Goal: Information Seeking & Learning: Learn about a topic

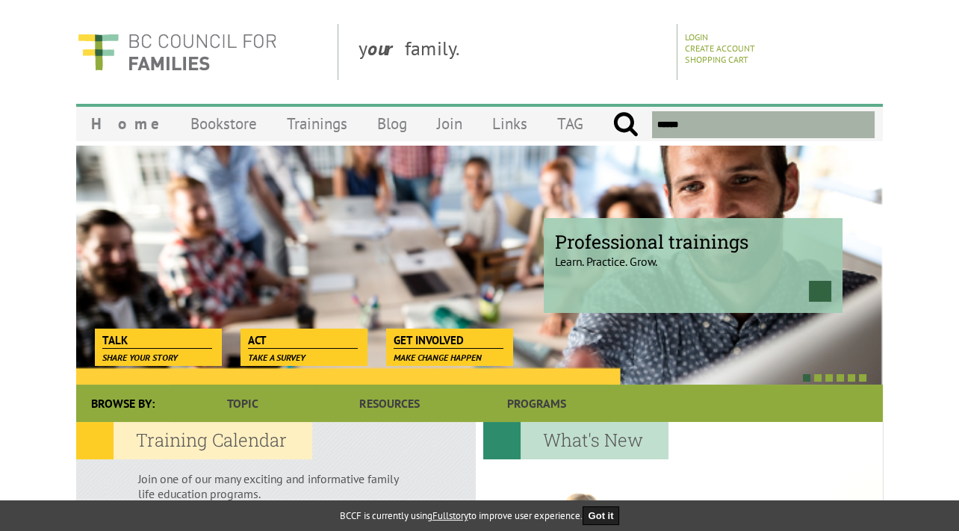
click at [720, 456] on div at bounding box center [683, 515] width 400 height 187
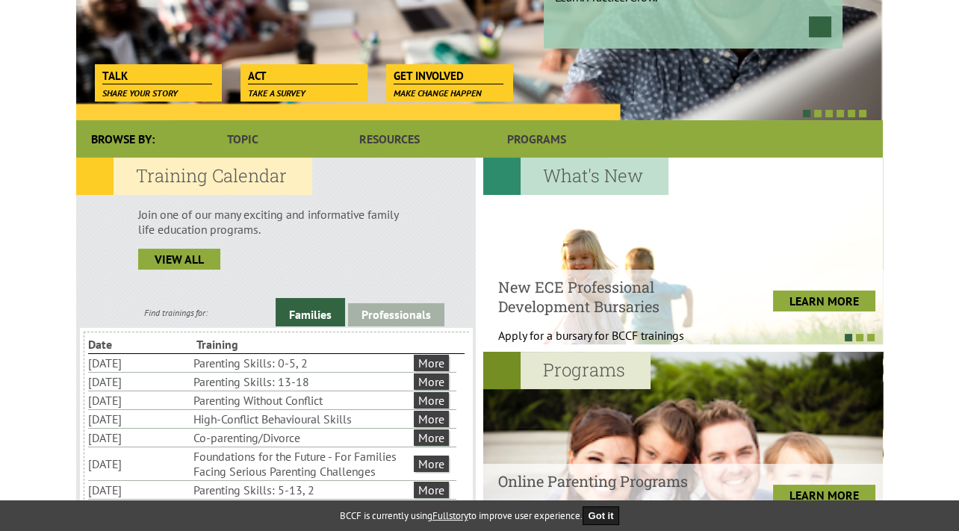
scroll to position [265, 0]
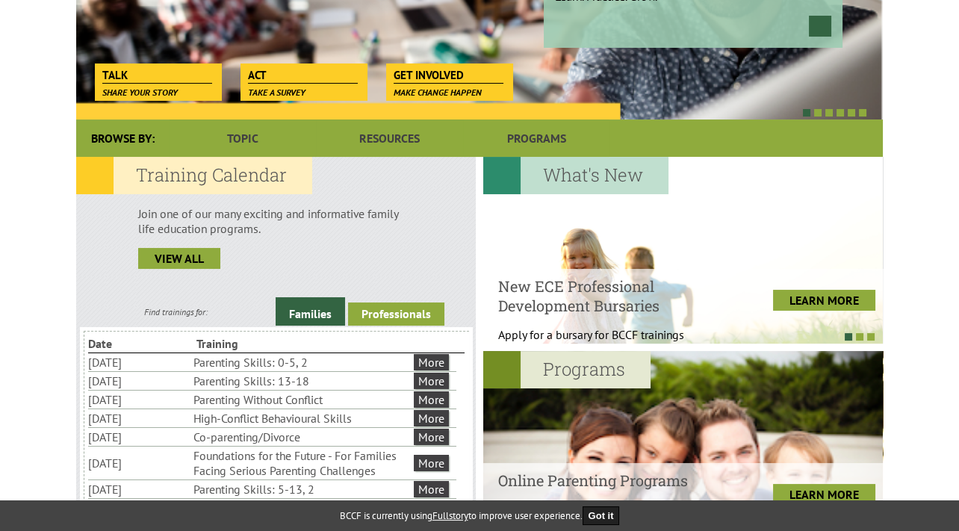
click at [406, 314] on link "Professionals" at bounding box center [396, 313] width 96 height 23
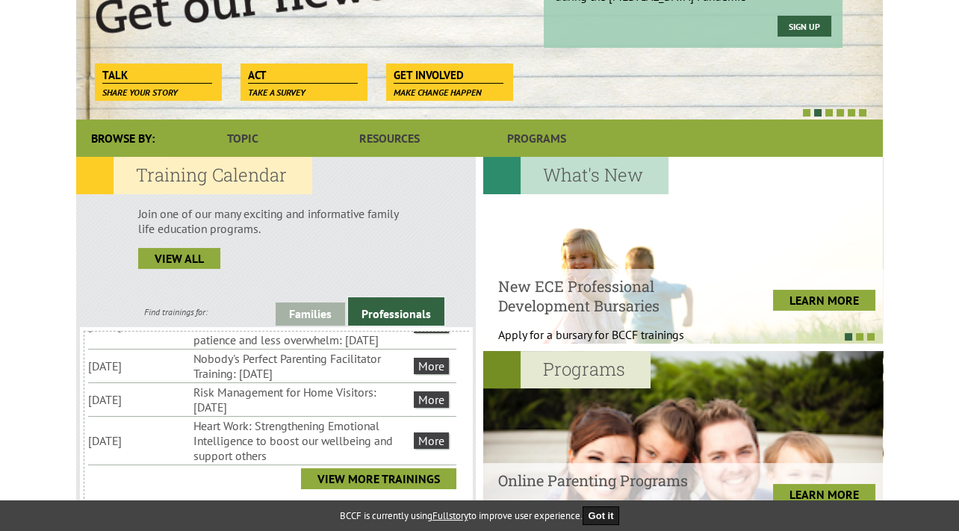
scroll to position [34, 0]
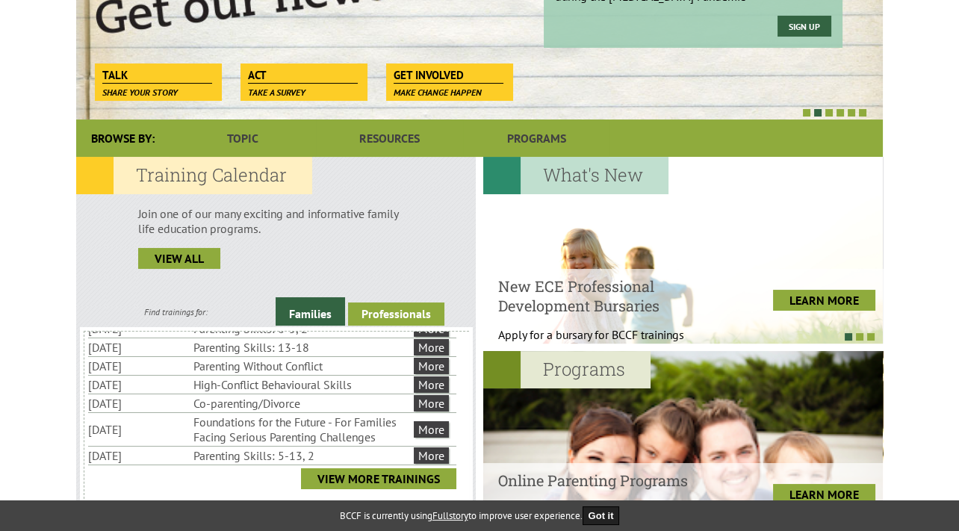
click at [403, 317] on link "Professionals" at bounding box center [396, 313] width 96 height 23
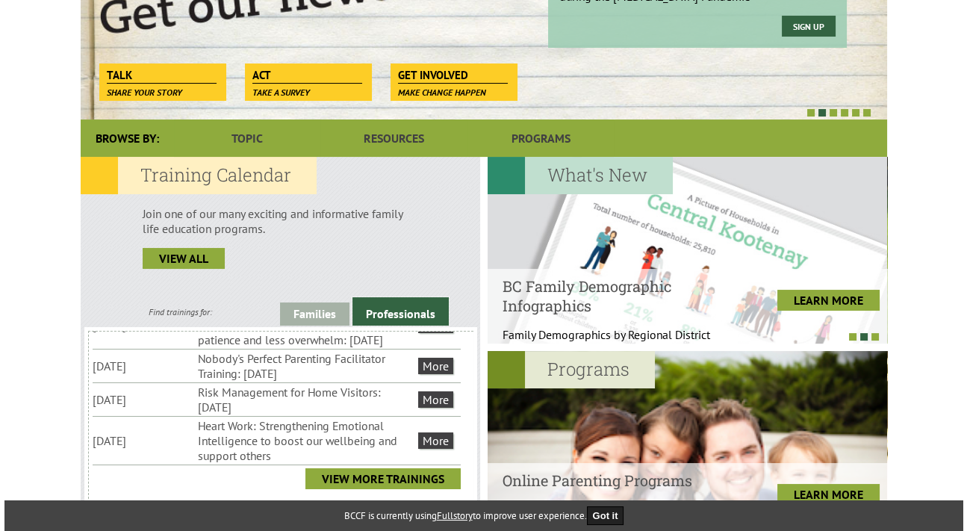
scroll to position [308, 0]
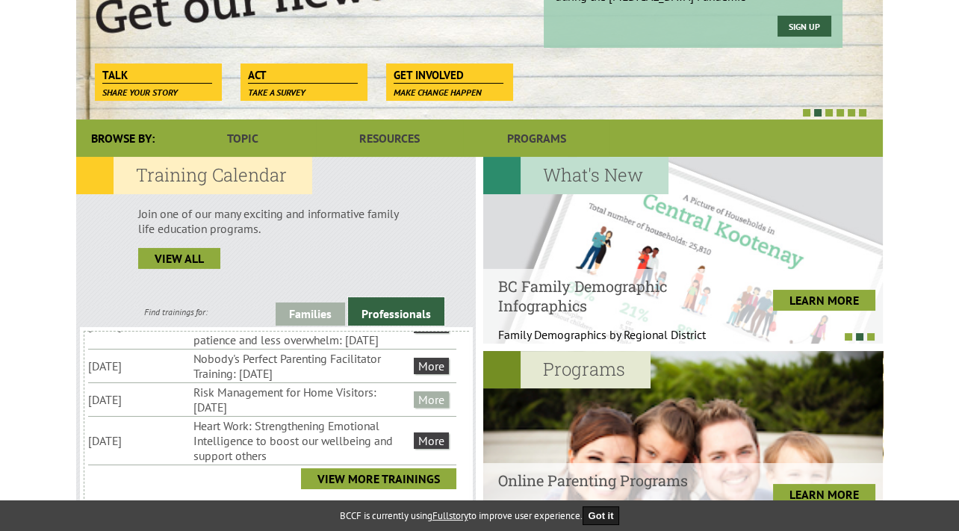
click at [436, 408] on link "More" at bounding box center [431, 399] width 35 height 16
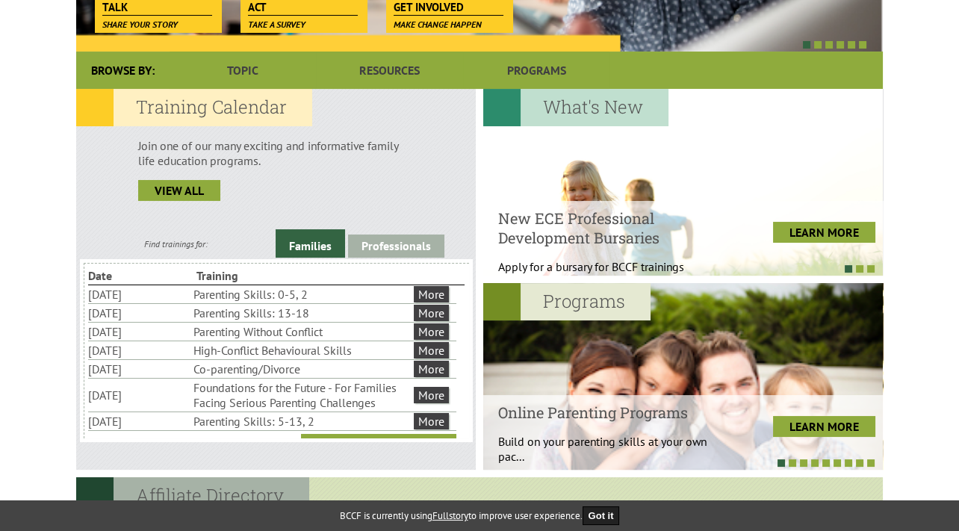
scroll to position [342, 0]
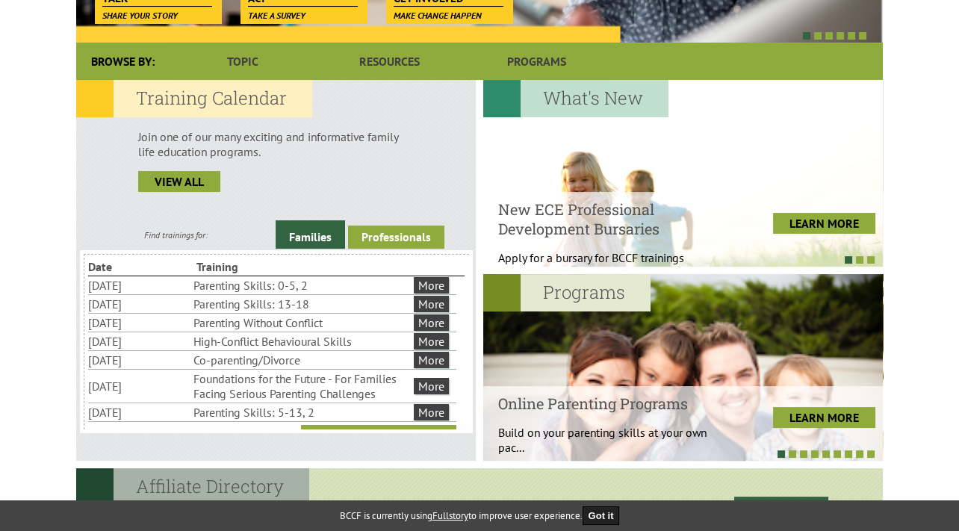
click at [414, 238] on link "Professionals" at bounding box center [396, 237] width 96 height 23
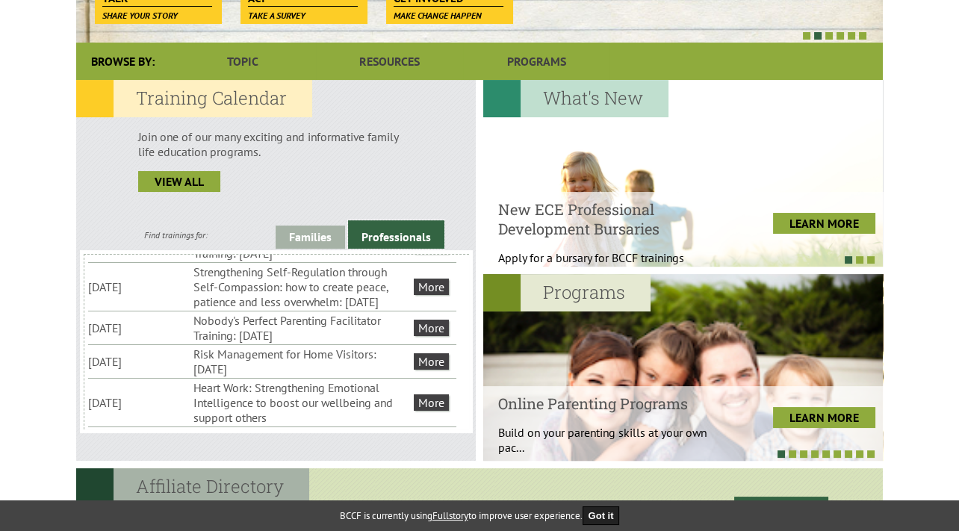
scroll to position [34, 0]
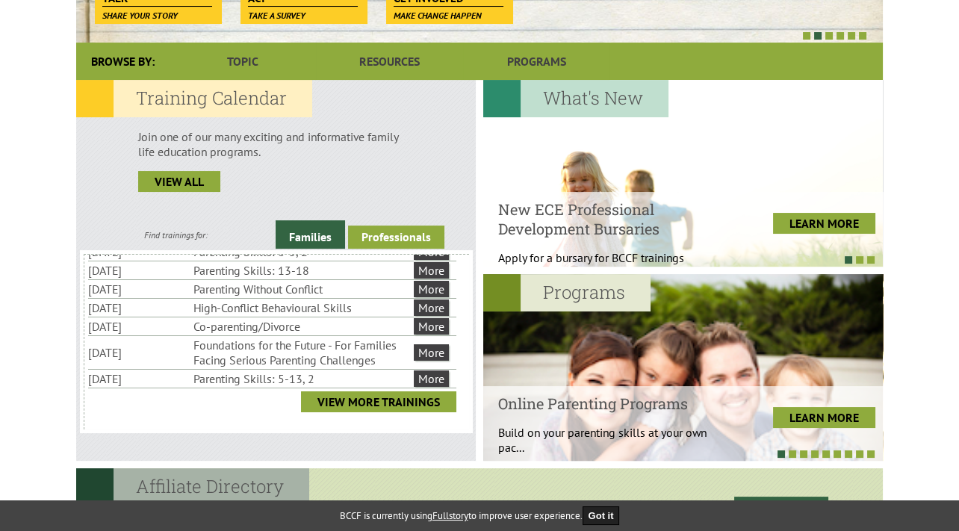
click at [424, 233] on link "Professionals" at bounding box center [396, 237] width 96 height 23
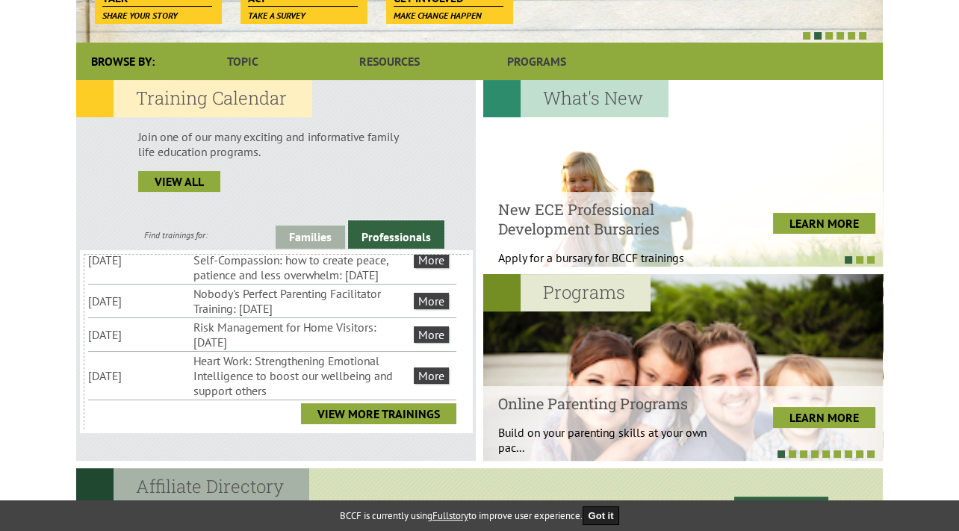
scroll to position [296, 0]
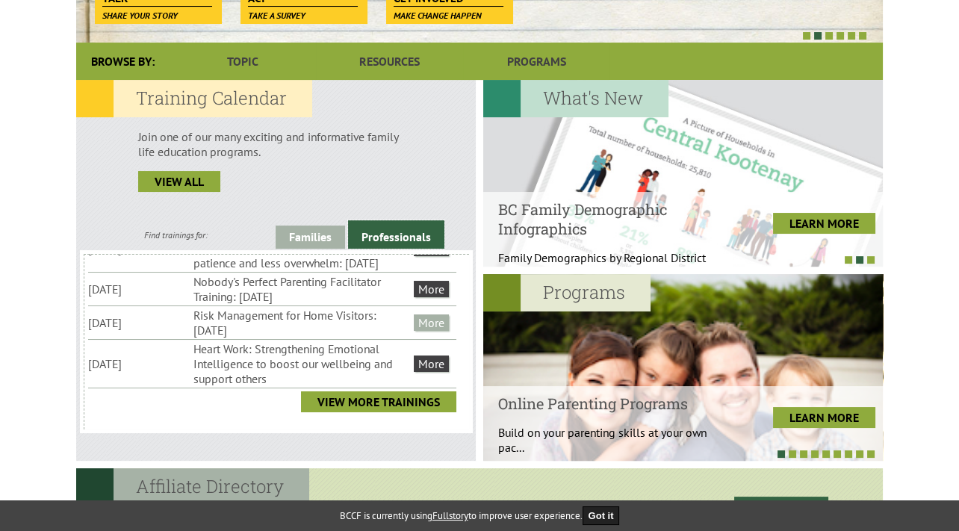
click at [425, 331] on link "More" at bounding box center [431, 322] width 35 height 16
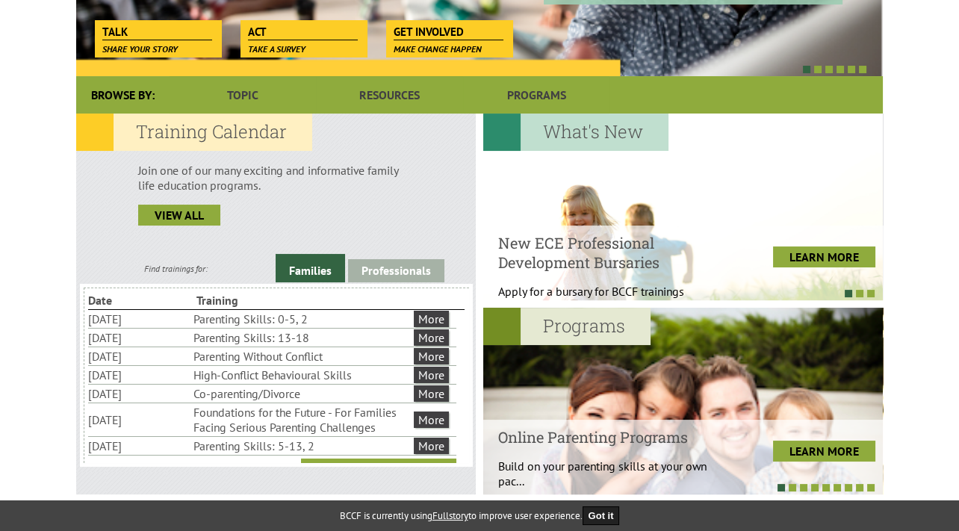
scroll to position [311, 0]
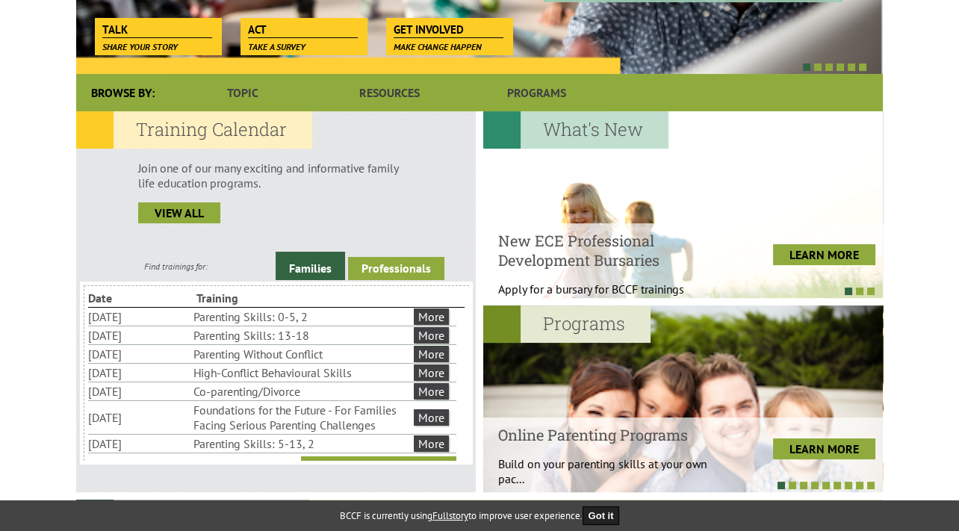
click at [414, 268] on link "Professionals" at bounding box center [396, 268] width 96 height 23
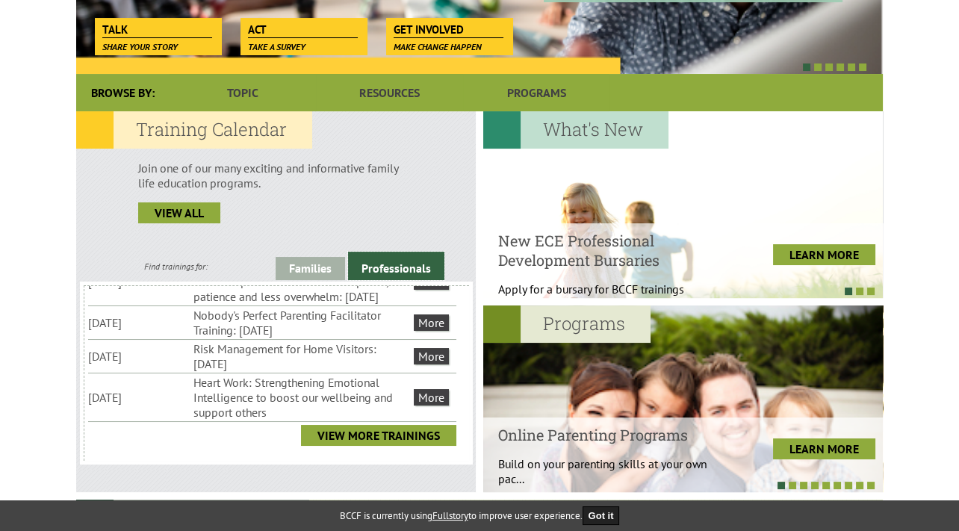
scroll to position [301, 0]
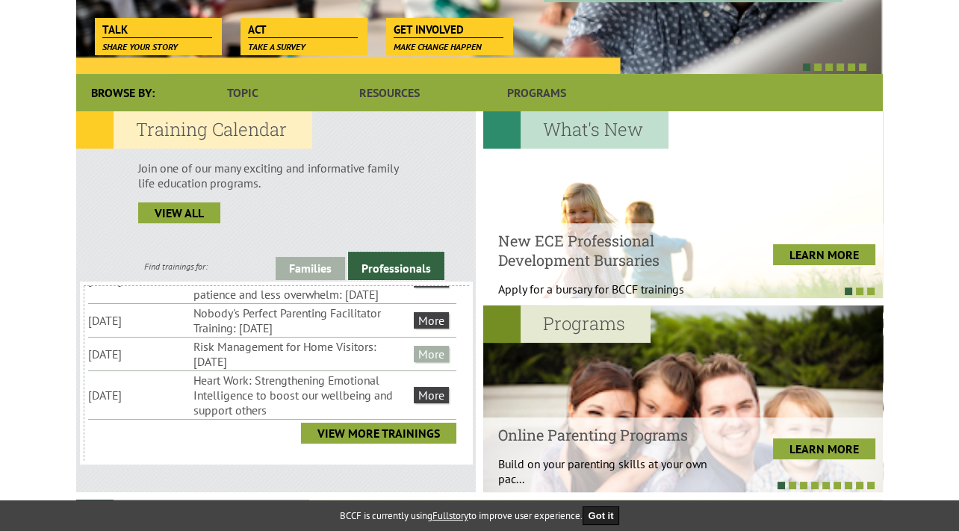
click at [436, 362] on link "More" at bounding box center [431, 354] width 35 height 16
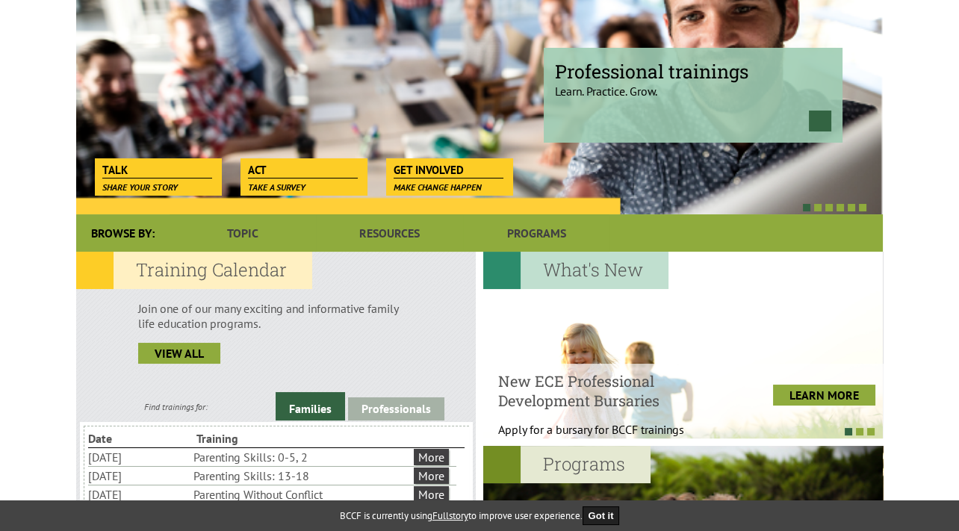
scroll to position [299, 0]
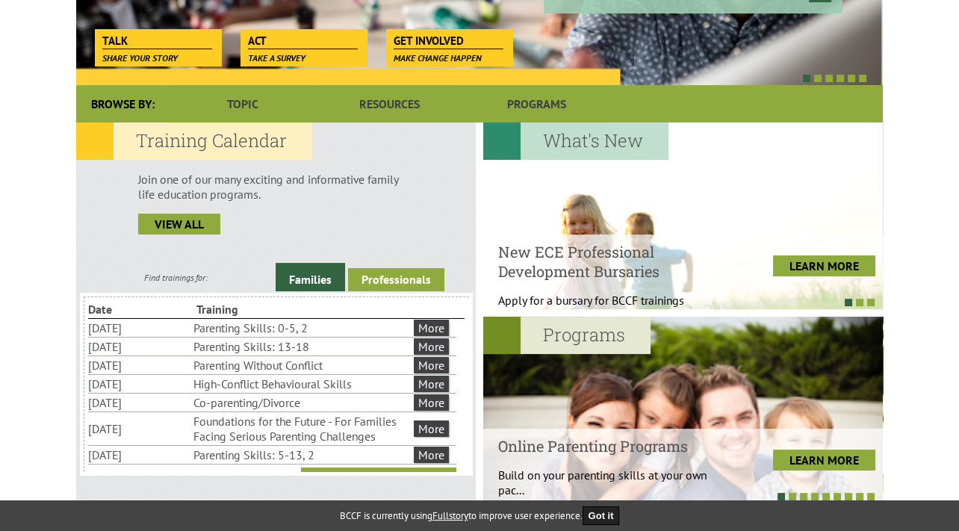
click at [421, 282] on link "Professionals" at bounding box center [396, 279] width 96 height 23
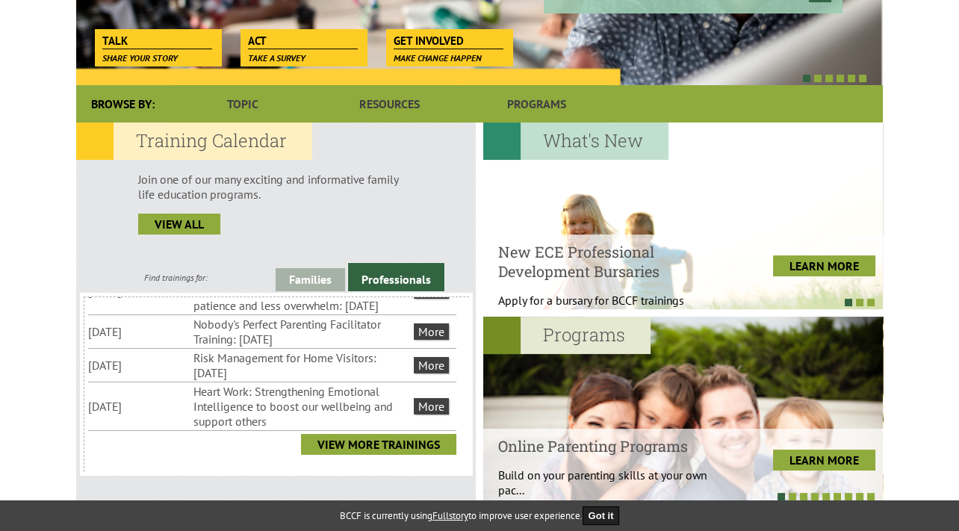
scroll to position [293, 0]
click at [430, 373] on link "More" at bounding box center [431, 365] width 35 height 16
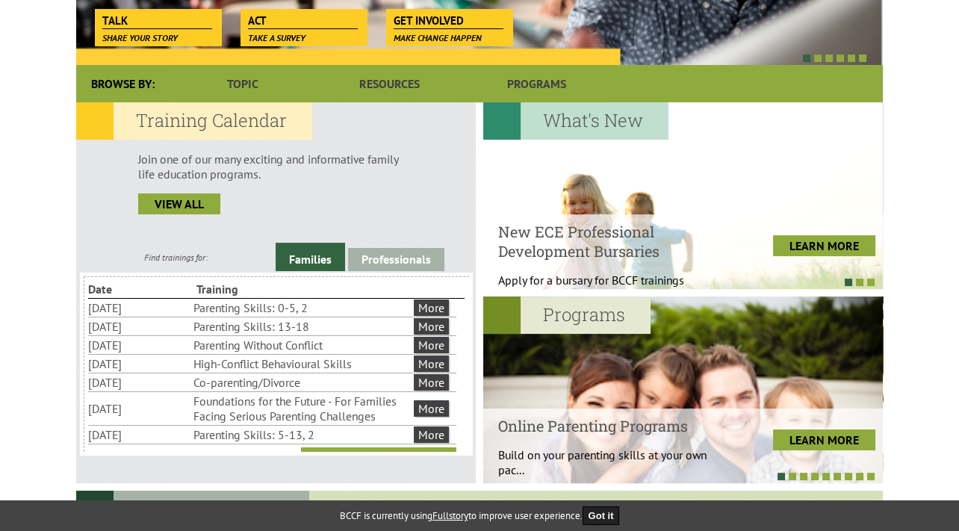
scroll to position [332, 0]
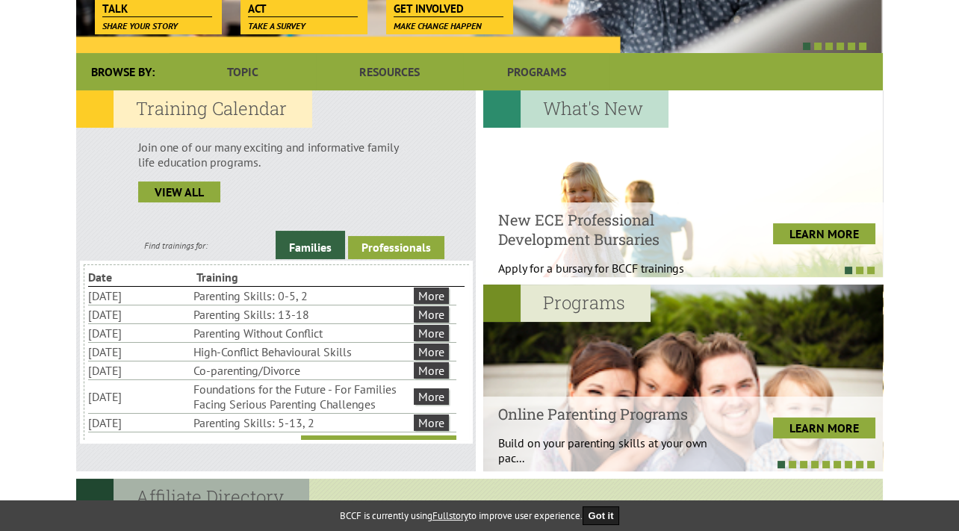
click at [420, 245] on link "Professionals" at bounding box center [396, 247] width 96 height 23
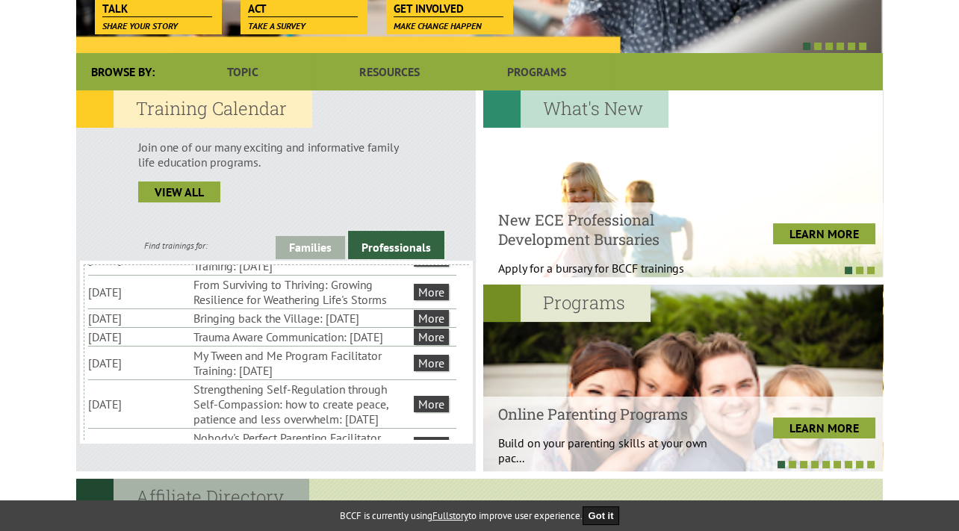
scroll to position [147, 0]
click at [437, 325] on link "More" at bounding box center [431, 316] width 35 height 16
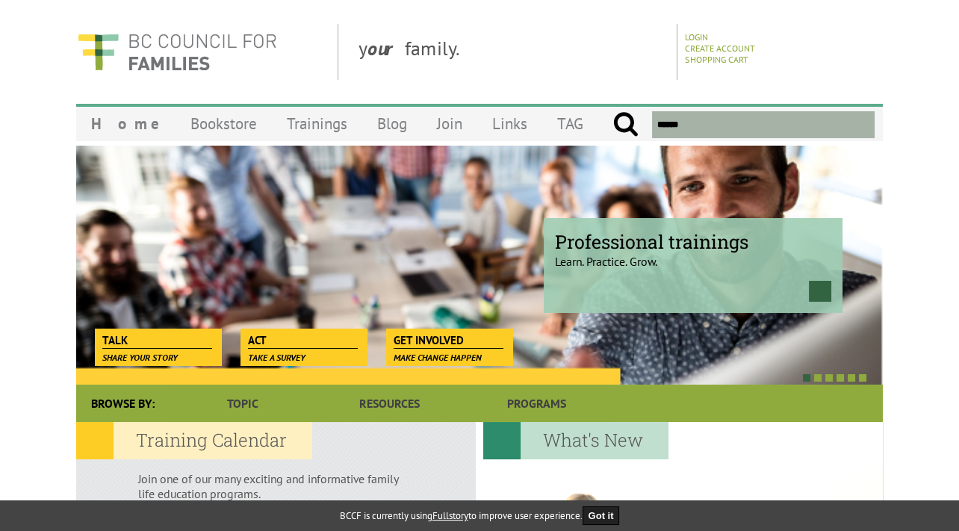
click at [630, 273] on div "Professional trainings Learn. Practice. Grow." at bounding box center [693, 265] width 299 height 95
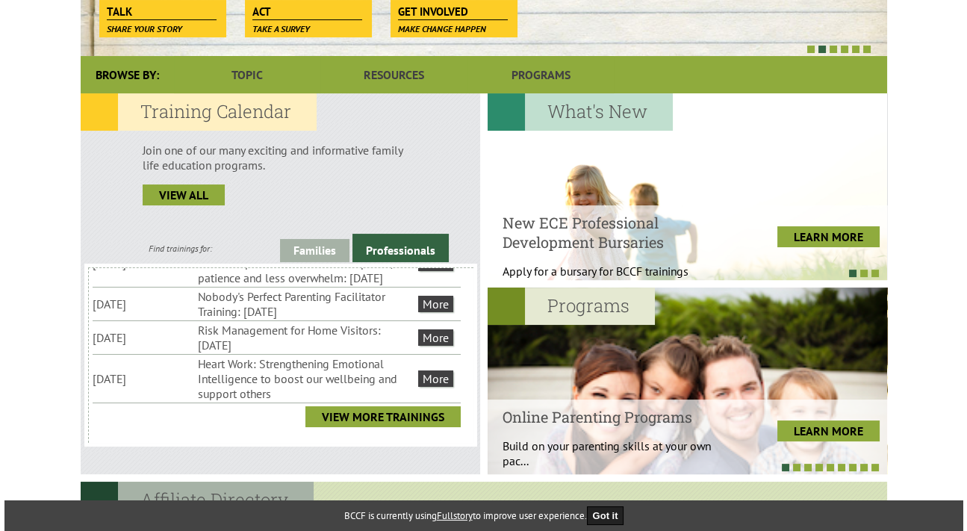
scroll to position [293, 0]
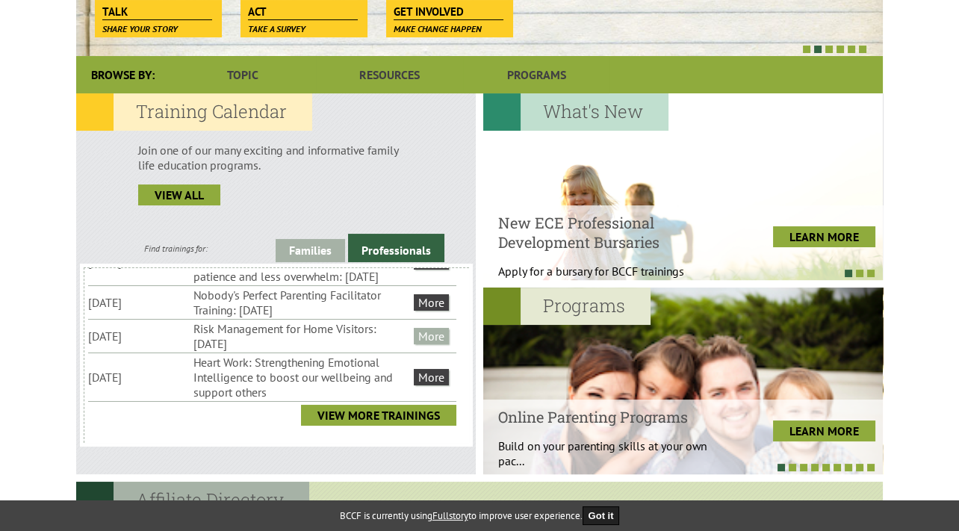
click at [437, 344] on link "More" at bounding box center [431, 336] width 35 height 16
